Goal: Information Seeking & Learning: Learn about a topic

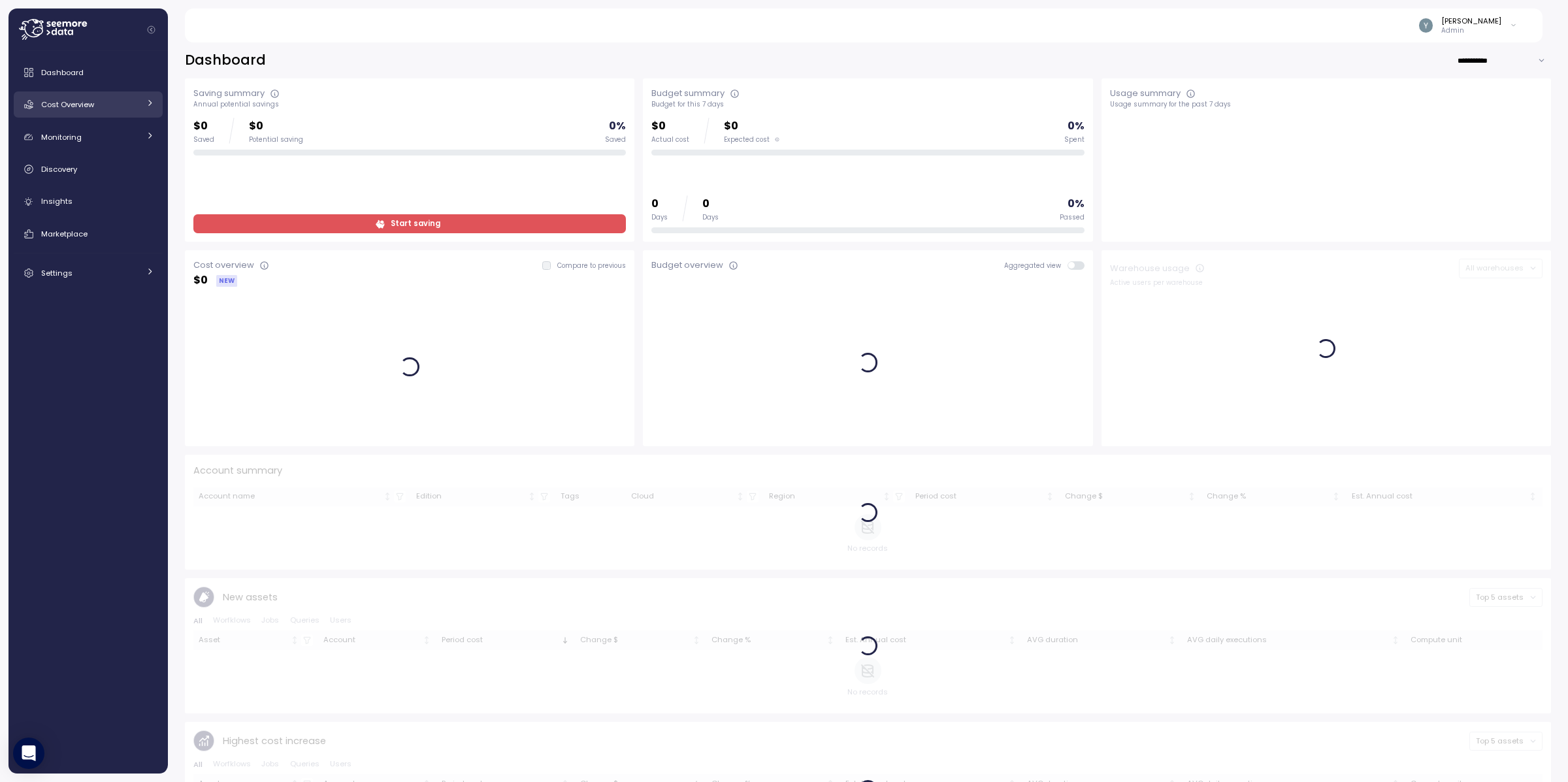
click at [124, 105] on div "Cost Overview" at bounding box center [91, 105] width 98 height 13
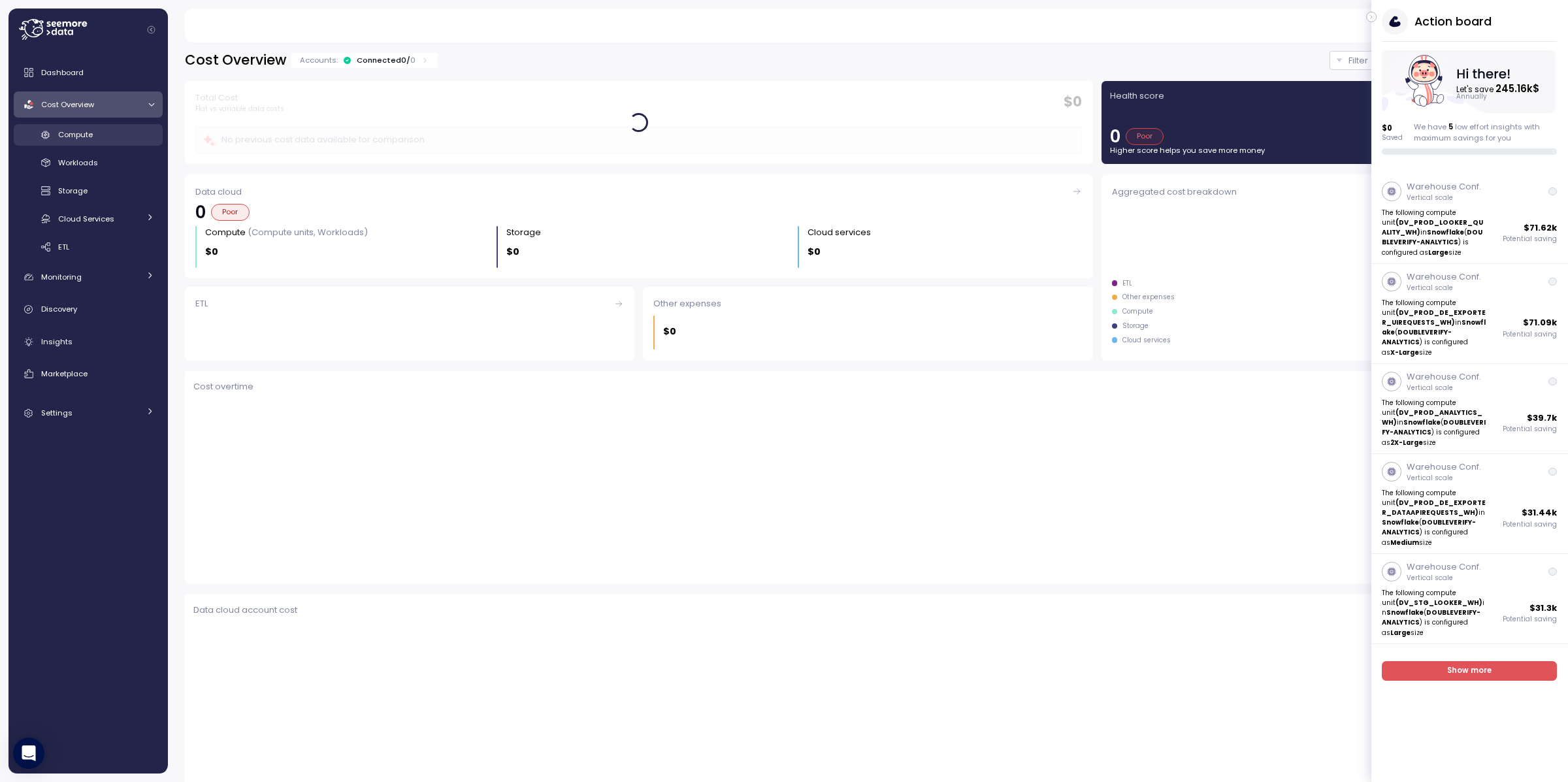
click at [98, 129] on div "Compute" at bounding box center [106, 135] width 96 height 13
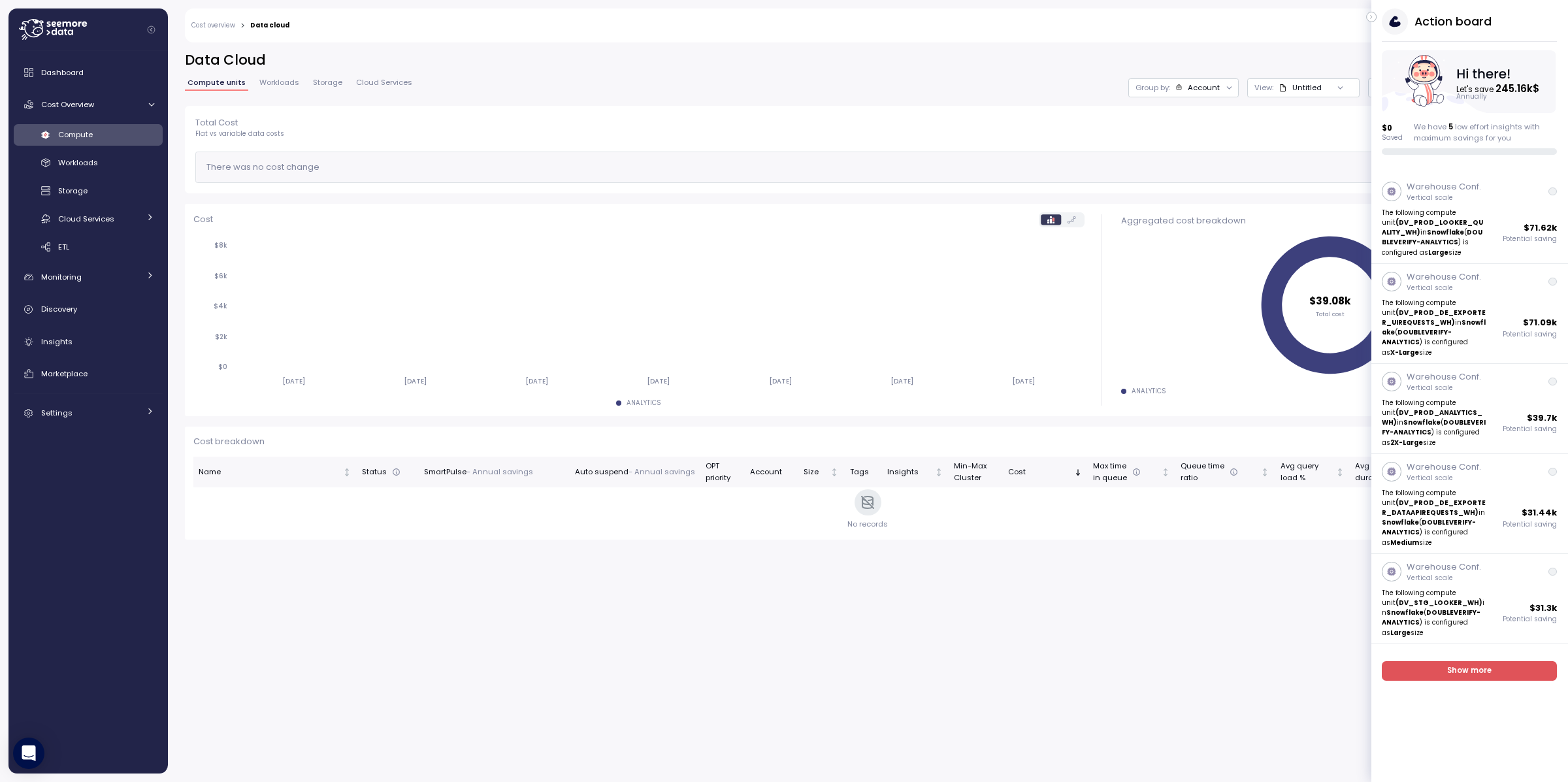
click at [218, 84] on span "Compute units" at bounding box center [217, 82] width 58 height 7
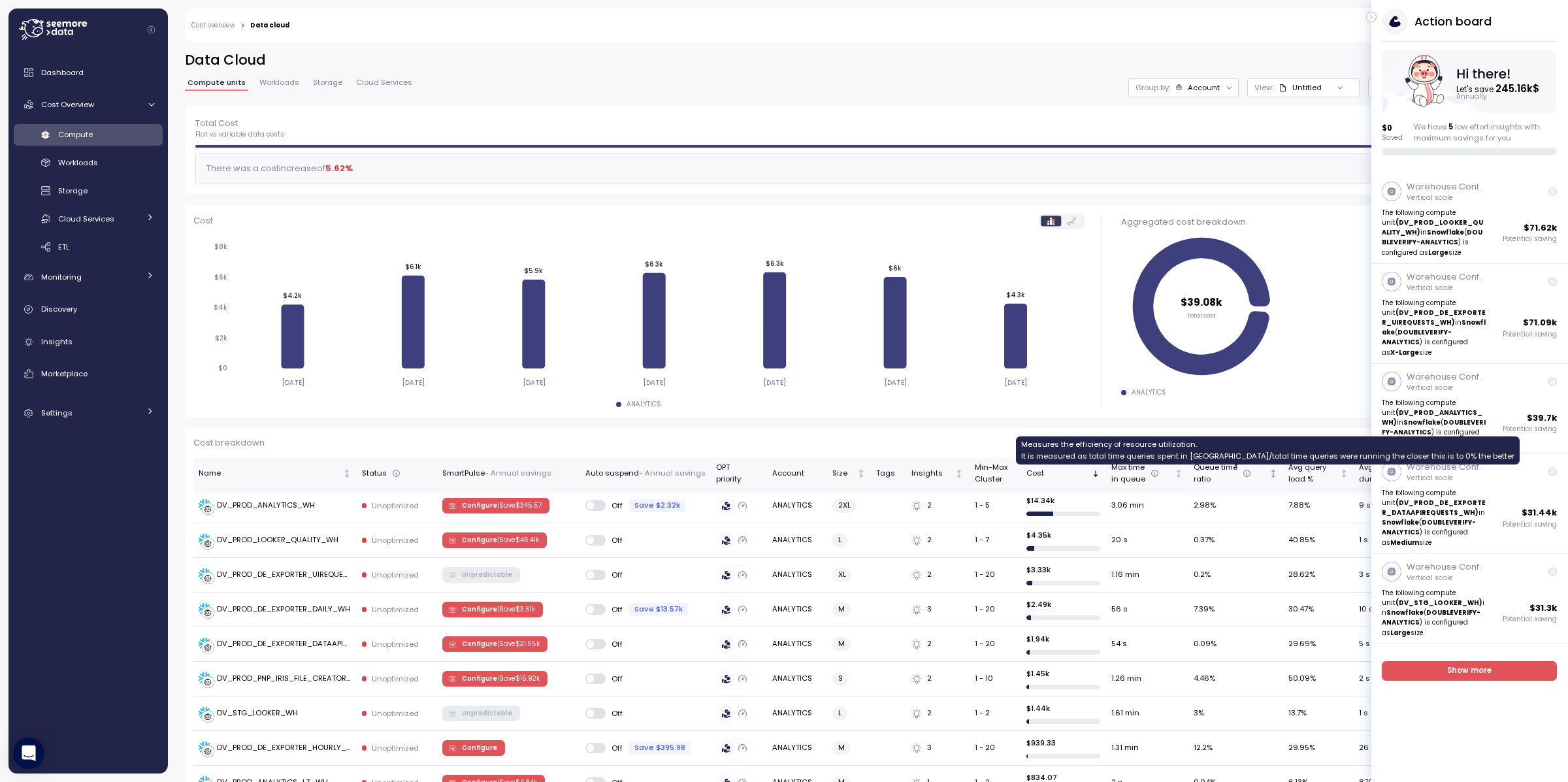
click at [1242, 472] on icon at bounding box center [1246, 473] width 9 height 9
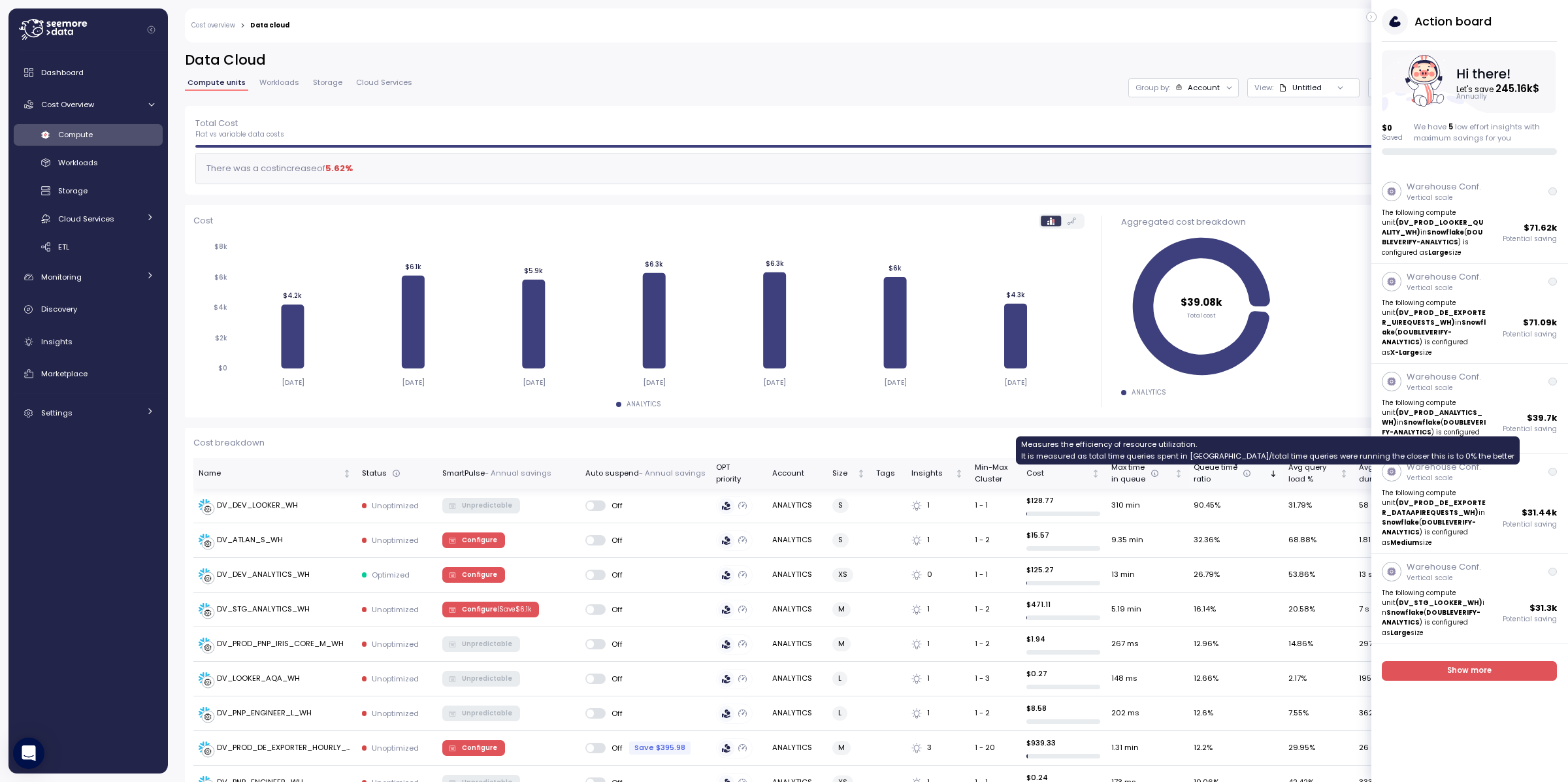
click at [1242, 470] on icon at bounding box center [1246, 473] width 9 height 9
